Goal: Communication & Community: Answer question/provide support

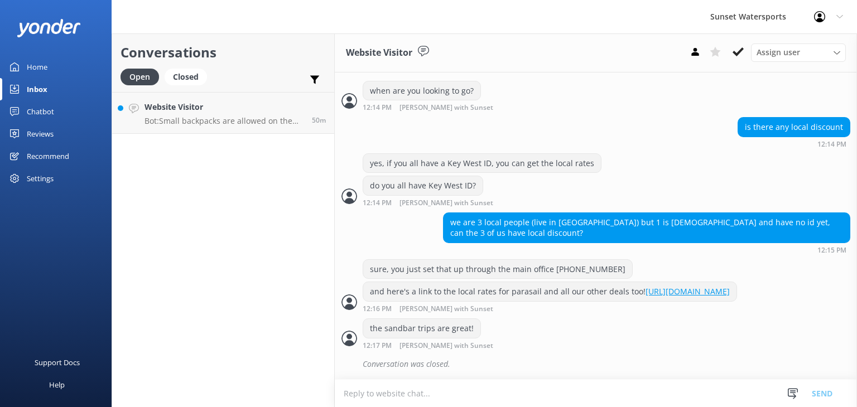
scroll to position [231, 0]
click at [259, 123] on p "Bot: Small backpacks are allowed on the boats, but unfortunately, we do not hav…" at bounding box center [223, 121] width 159 height 10
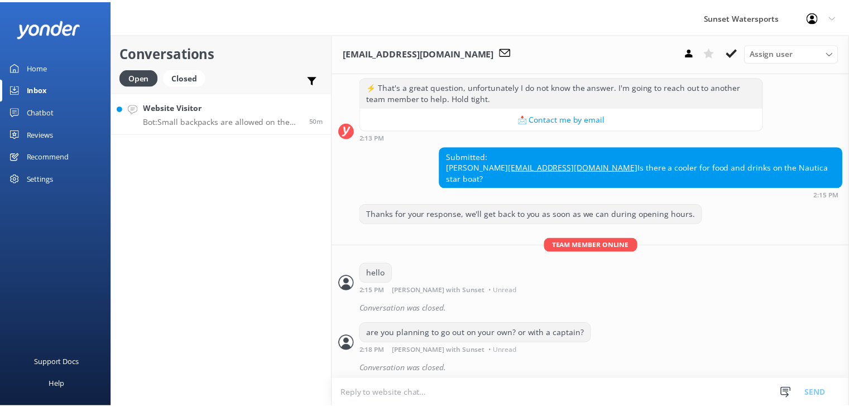
scroll to position [218, 0]
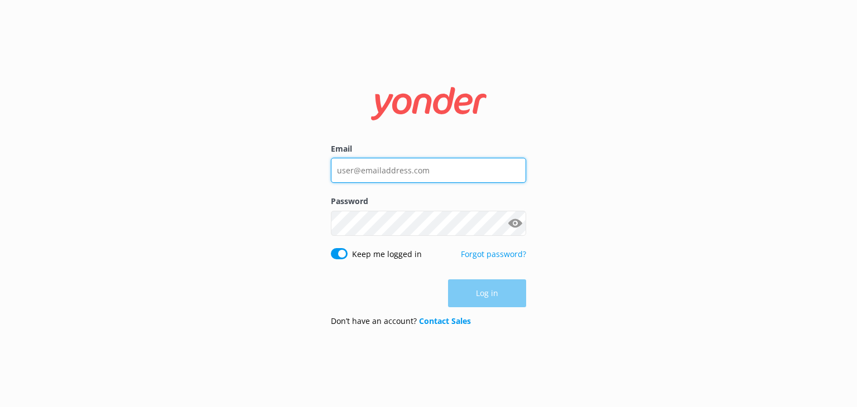
type input "xavierzuazu@gmail.com"
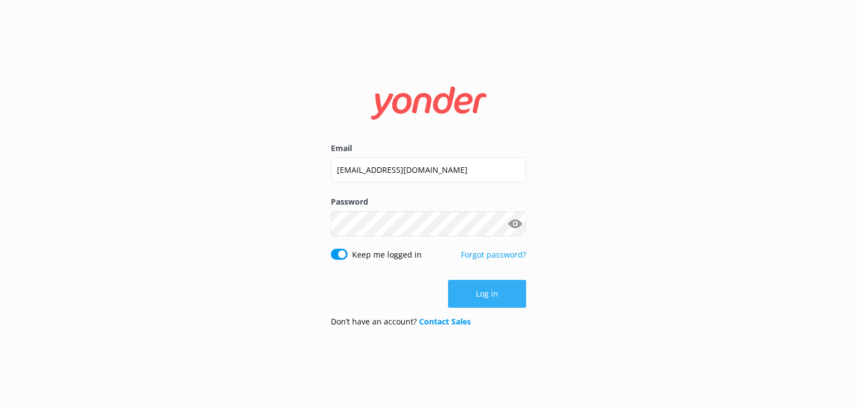
click at [495, 299] on button "Log in" at bounding box center [487, 294] width 78 height 28
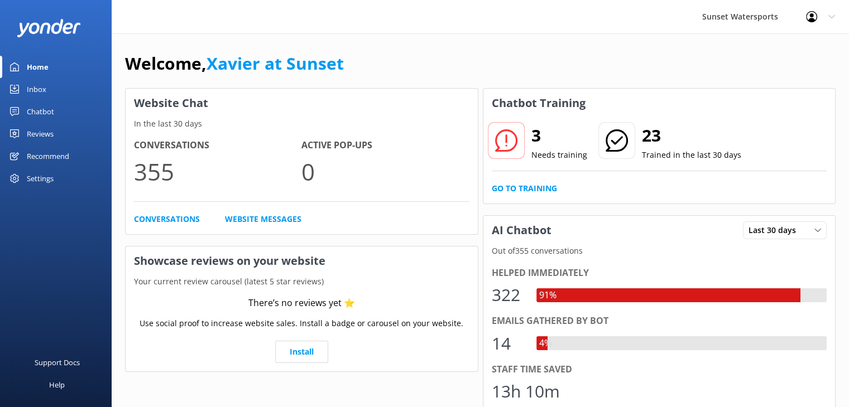
click at [40, 89] on div "Inbox" at bounding box center [37, 89] width 20 height 22
